Goal: Information Seeking & Learning: Find specific fact

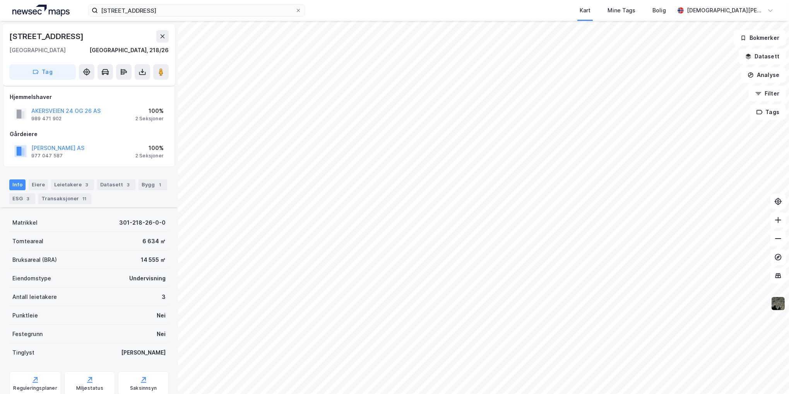
scroll to position [135, 0]
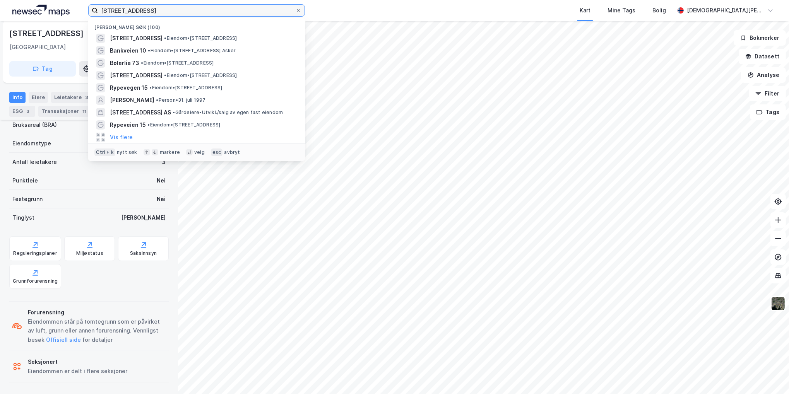
click at [209, 15] on input "[STREET_ADDRESS]" at bounding box center [196, 11] width 197 height 12
click at [209, 14] on input "[STREET_ADDRESS]" at bounding box center [196, 11] width 197 height 12
paste input "Øst Bygg & Handel AS"
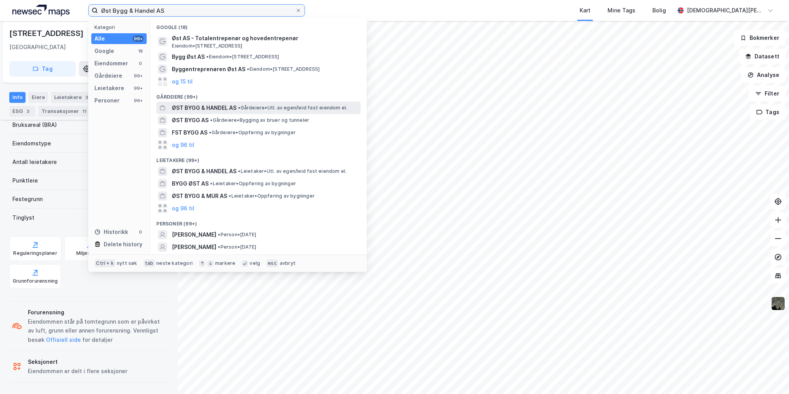
type input "Øst Bygg & Handel AS"
click at [232, 110] on span "ØST BYGG & HANDEL AS" at bounding box center [204, 107] width 65 height 9
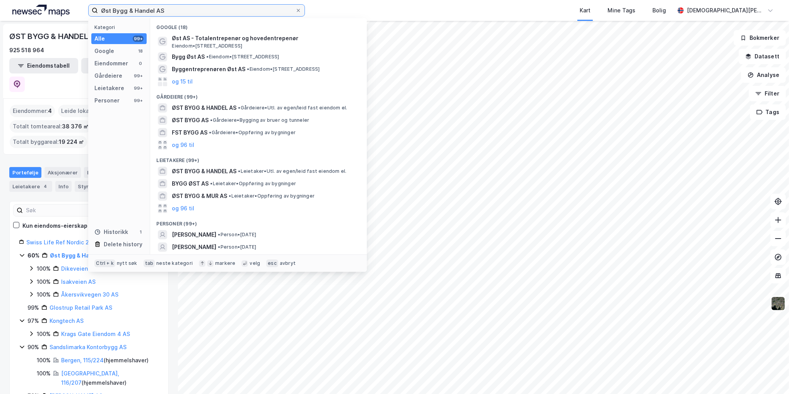
drag, startPoint x: 167, startPoint y: 10, endPoint x: 114, endPoint y: 2, distance: 53.5
click at [85, 7] on div "Øst Bygg & Handel AS Kategori Alle 99+ Google 18 Eiendommer 0 Gårdeiere 99+ Lei…" at bounding box center [394, 10] width 789 height 21
